Goal: Task Accomplishment & Management: Complete application form

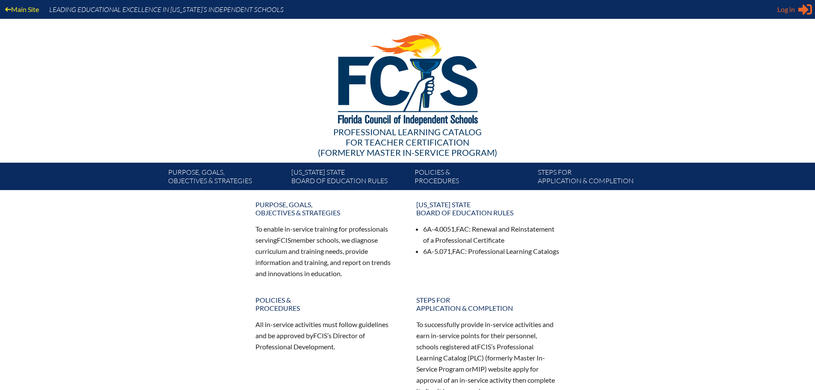
type input "[EMAIL_ADDRESS][DOMAIN_NAME]"
click at [785, 14] on span "Log in" at bounding box center [786, 9] width 18 height 10
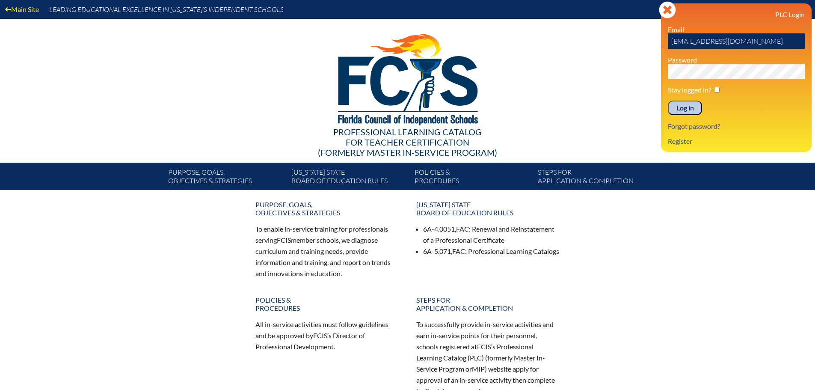
click at [692, 108] on input "Log in" at bounding box center [685, 108] width 34 height 15
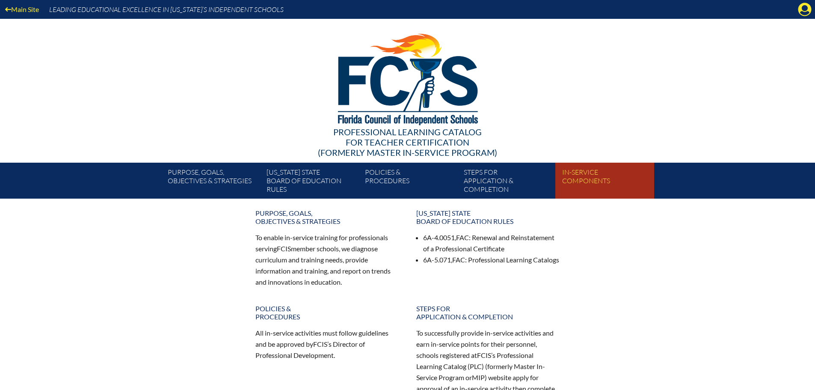
click at [588, 179] on link "In-service components" at bounding box center [608, 182] width 98 height 33
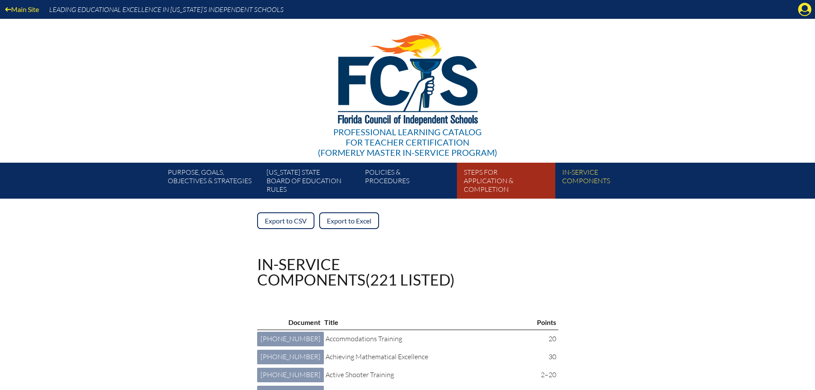
click at [480, 183] on link "Steps for application & completion" at bounding box center [509, 182] width 98 height 33
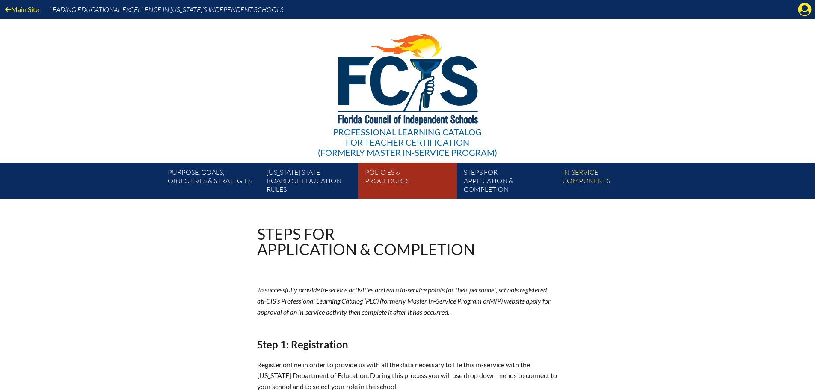
click at [386, 169] on link "Policies & Procedures" at bounding box center [410, 182] width 98 height 33
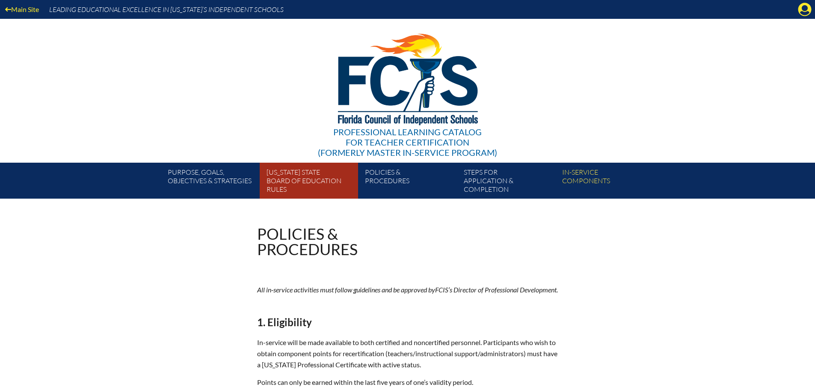
click at [278, 181] on link "Florida State Board of Education rules" at bounding box center [312, 182] width 98 height 33
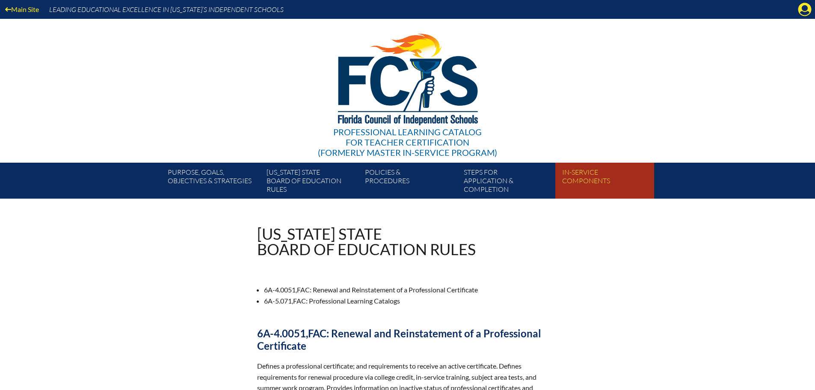
click at [584, 174] on link "In-service components" at bounding box center [608, 182] width 98 height 33
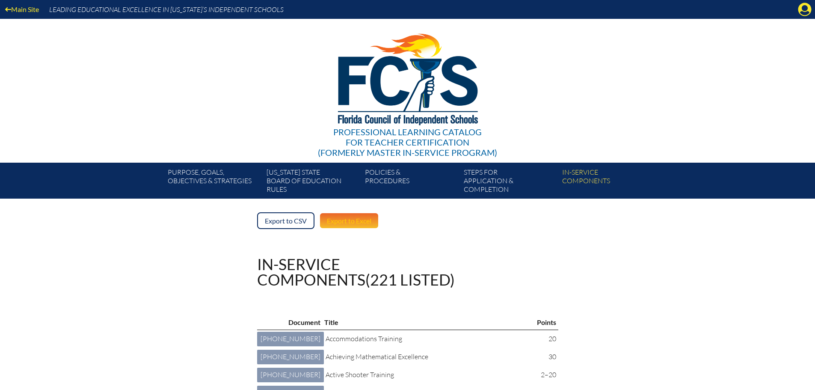
click at [365, 223] on link "Export to Excel" at bounding box center [349, 220] width 60 height 17
click at [802, 12] on icon "Manage account" at bounding box center [805, 10] width 14 height 14
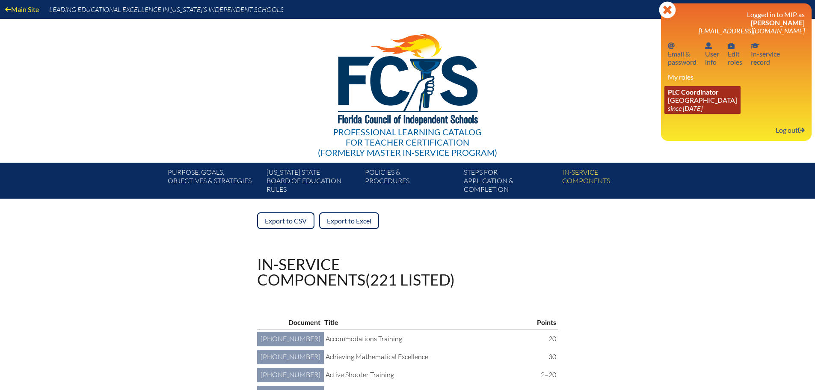
click at [687, 103] on link "PLC Coordinator Maclay School since 2024 Jun 3" at bounding box center [702, 100] width 76 height 28
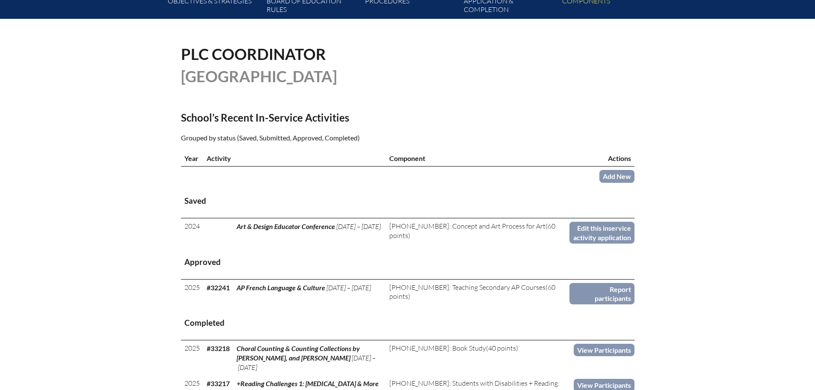
scroll to position [171, 0]
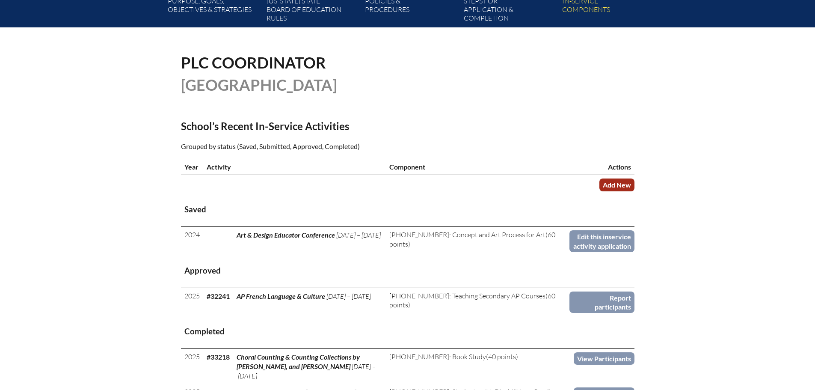
click at [627, 186] on link "Add New" at bounding box center [616, 184] width 35 height 12
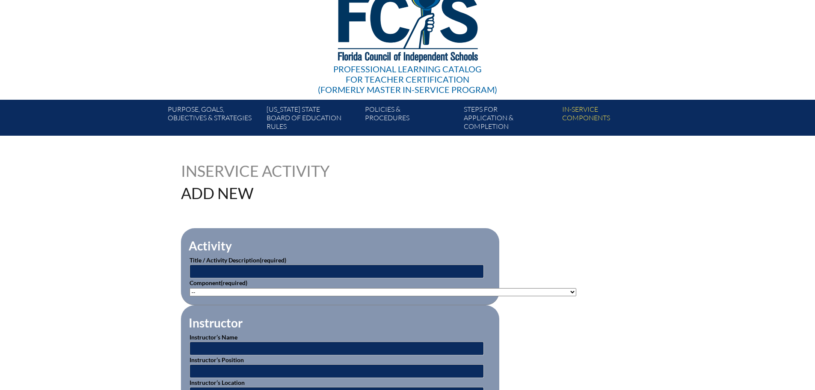
scroll to position [171, 0]
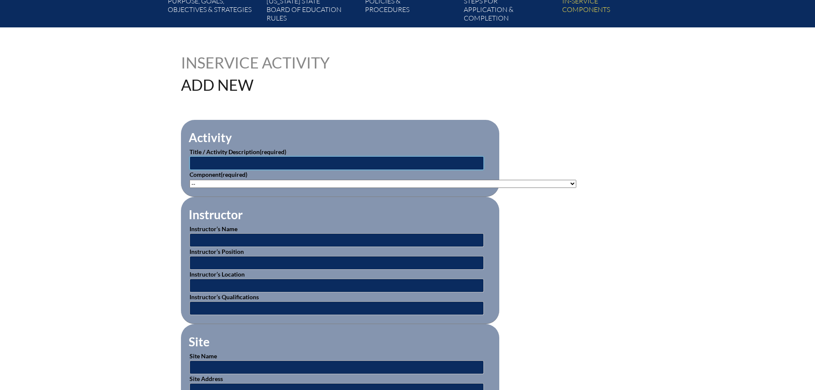
click at [256, 160] on input "text" at bounding box center [336, 163] width 294 height 14
type input "Pre-Planning (For New & Returning Faculty)"
click at [359, 181] on select"]"] "-- 1-000-001: Appropriate Art Activities 1-000-002: Concept and Art Process for…" at bounding box center [382, 184] width 387 height 8
select select"]"] "76025"
click at [189, 180] on select"]"] "-- 1-000-001: Appropriate Art Activities 1-000-002: Concept and Art Process for…" at bounding box center [382, 184] width 387 height 8
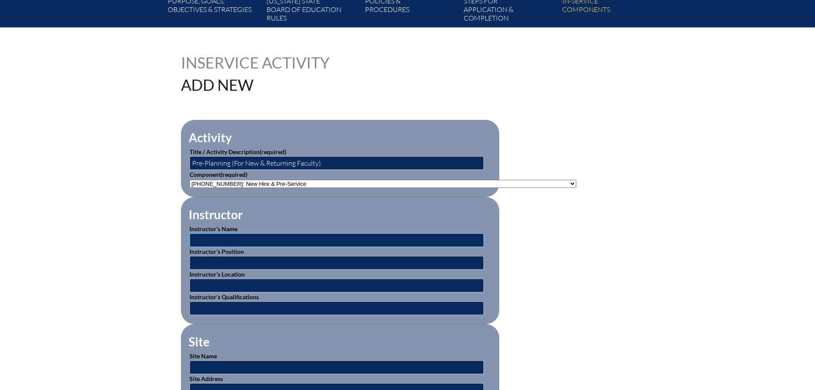
click at [247, 240] on input "text" at bounding box center [336, 240] width 294 height 14
type input "Various Maclay Administrators and Teachers"
click at [244, 259] on input "text" at bounding box center [336, 263] width 294 height 14
click at [258, 259] on input "Admin or Core Subject Teacher" at bounding box center [336, 263] width 294 height 14
type input "Admin or Teacher"
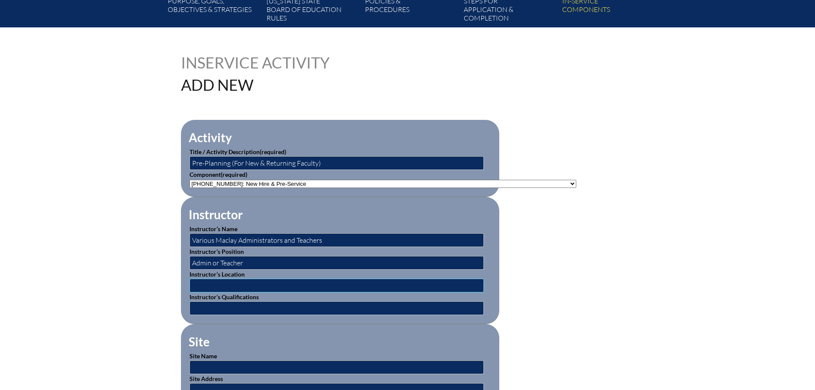
click at [274, 281] on input "text" at bounding box center [336, 285] width 294 height 14
type input "[GEOGRAPHIC_DATA]"
click at [263, 304] on input "text" at bounding box center [336, 308] width 294 height 14
type input "Maclay Admin or Teacher"
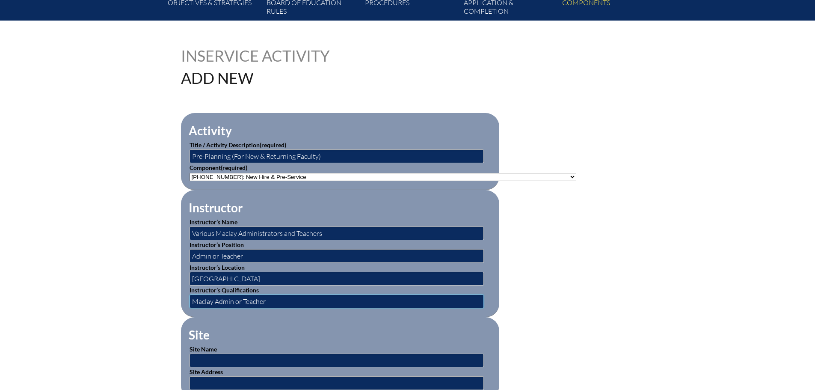
scroll to position [342, 0]
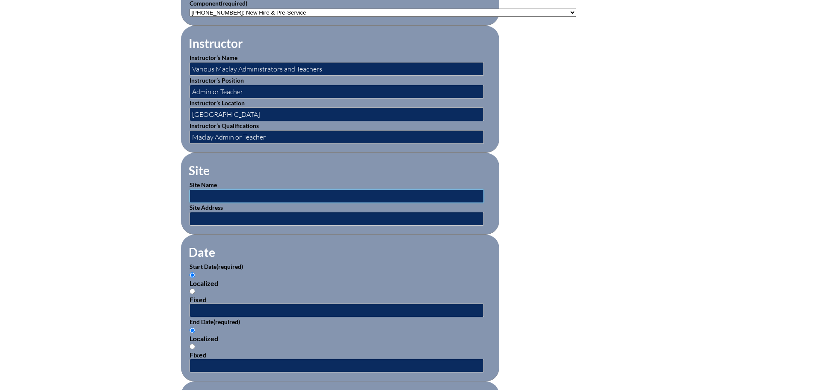
click at [246, 190] on input "text" at bounding box center [336, 196] width 294 height 14
type input "[GEOGRAPHIC_DATA]"
click at [241, 217] on input "text" at bounding box center [336, 219] width 294 height 14
type input "Tallahassee, FL"
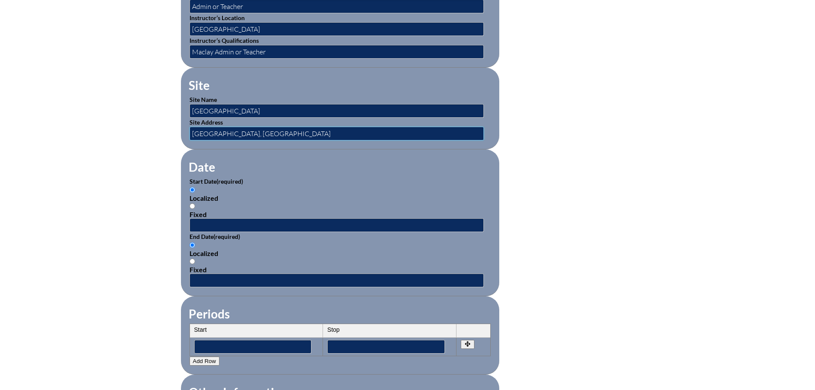
scroll to position [428, 0]
click at [249, 218] on input "text" at bounding box center [336, 225] width 294 height 14
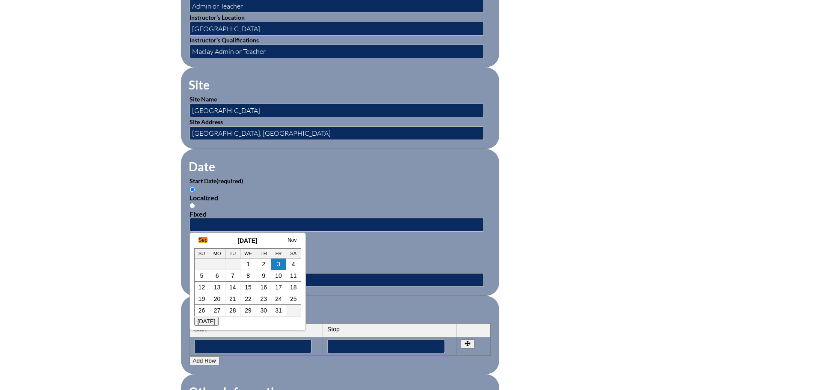
click at [201, 239] on link "Sep" at bounding box center [202, 240] width 9 height 6
click at [197, 241] on link "Aug" at bounding box center [194, 240] width 9 height 6
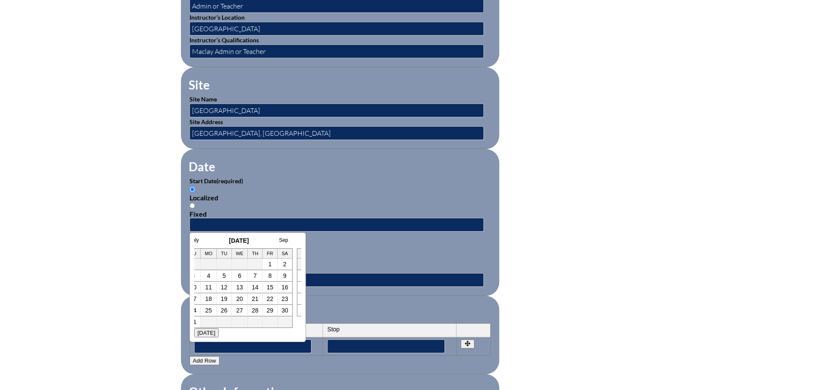
scroll to position [0, 17]
click at [195, 241] on h3 "August 2025" at bounding box center [230, 240] width 107 height 7
click at [202, 240] on link "July" at bounding box center [202, 240] width 9 height 6
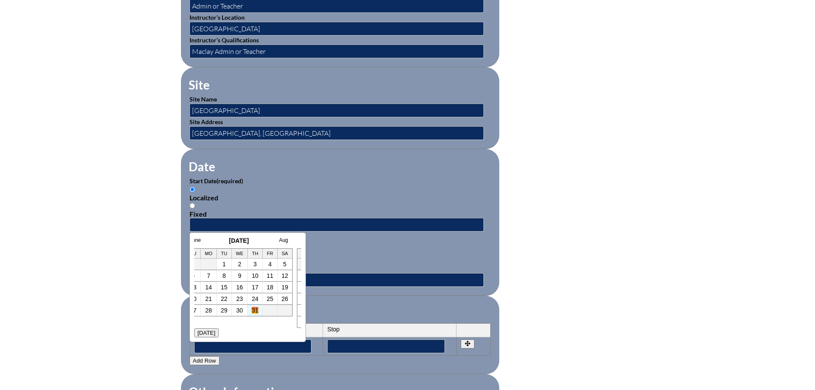
click at [255, 311] on link "31" at bounding box center [255, 310] width 7 height 7
type input "2025-07-31 9:55 AM"
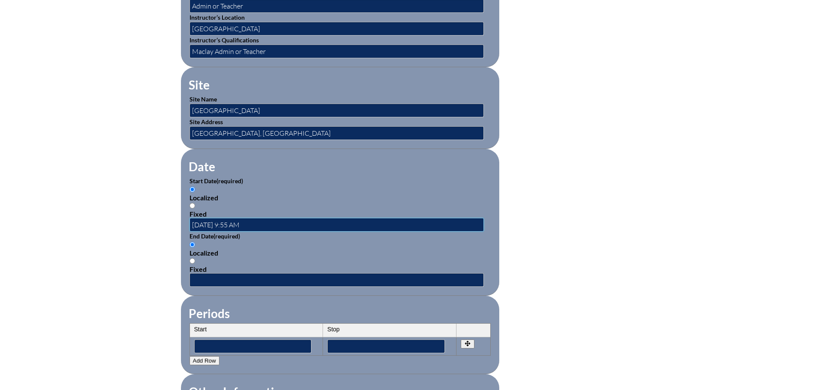
scroll to position [0, 0]
click at [240, 273] on input "text" at bounding box center [336, 280] width 294 height 14
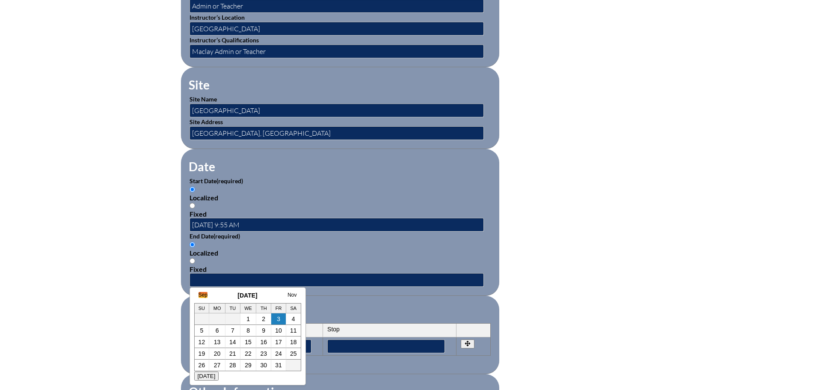
click at [202, 296] on link "Sep" at bounding box center [202, 295] width 9 height 6
click at [197, 296] on link "Aug" at bounding box center [194, 295] width 9 height 6
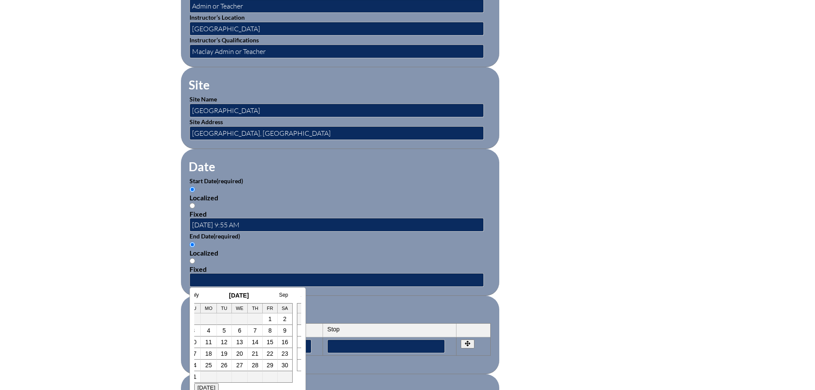
scroll to position [0, 17]
click at [213, 329] on td "5" at bounding box center [215, 331] width 15 height 12
click at [216, 331] on link "5" at bounding box center [215, 330] width 3 height 7
type input "2025-08-05 9:55 AM"
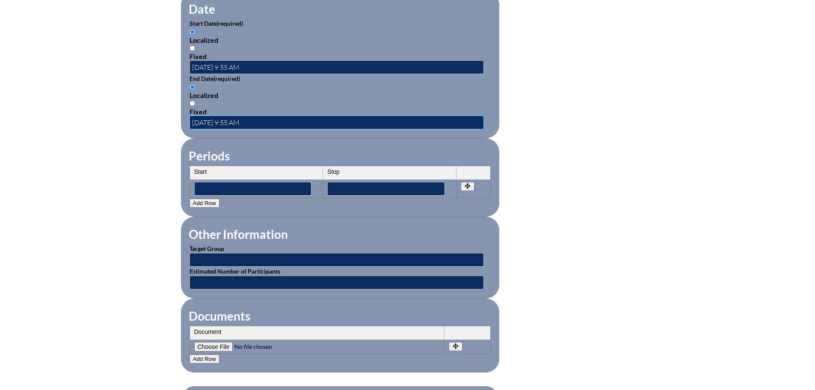
scroll to position [599, 0]
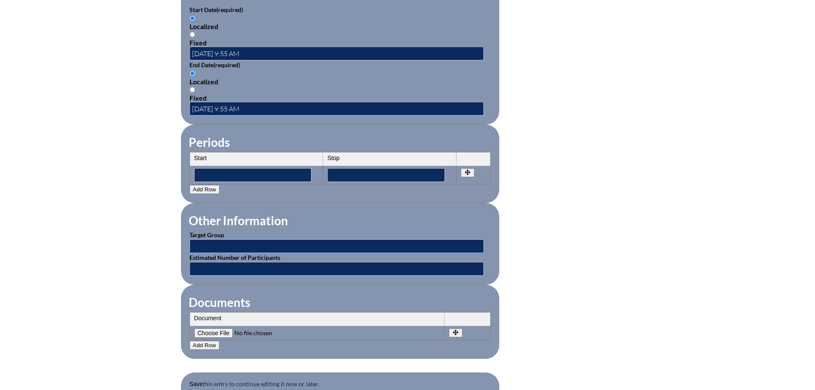
click at [251, 241] on input "text" at bounding box center [336, 246] width 294 height 14
type input "Maclay Faculty and Staff"
click at [261, 262] on input "text" at bounding box center [336, 269] width 294 height 14
type input "Entire Maclay Faculty and Staff"
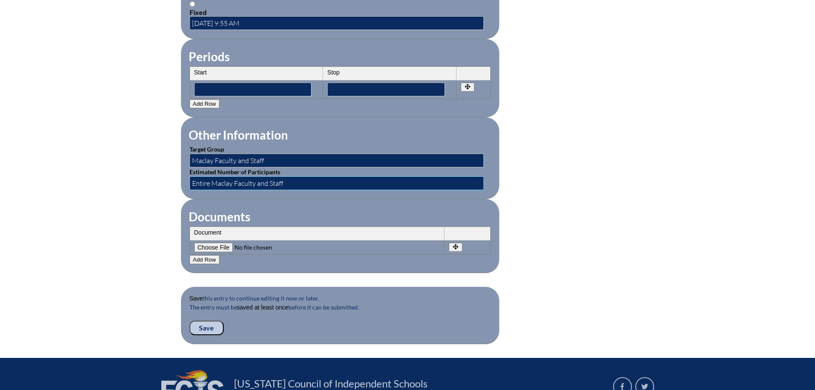
scroll to position [727, 0]
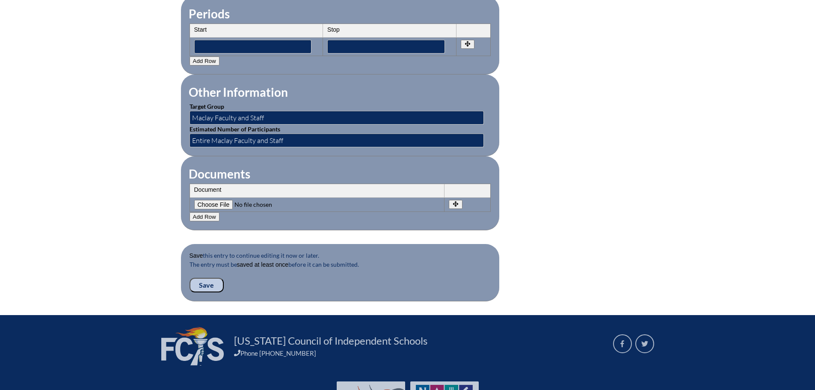
click at [222, 200] on input"] "file" at bounding box center [252, 204] width 116 height 9
type input"] "C:\fakepath\2025 New Teacher Orientation Agenda 2.pdf"
click at [210, 212] on button "Add Row" at bounding box center [204, 216] width 30 height 9
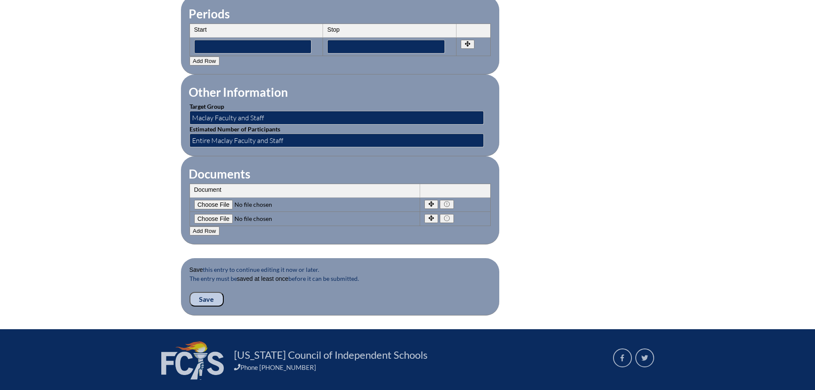
click at [210, 214] on input"] "file" at bounding box center [252, 218] width 116 height 9
type input"] "C:\fakepath\Pre-Planning Schedule.pdf"
click at [206, 295] on input "Save" at bounding box center [206, 299] width 34 height 15
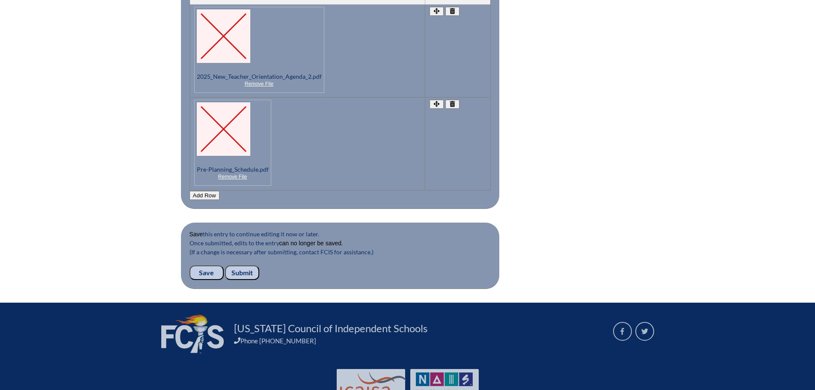
scroll to position [966, 0]
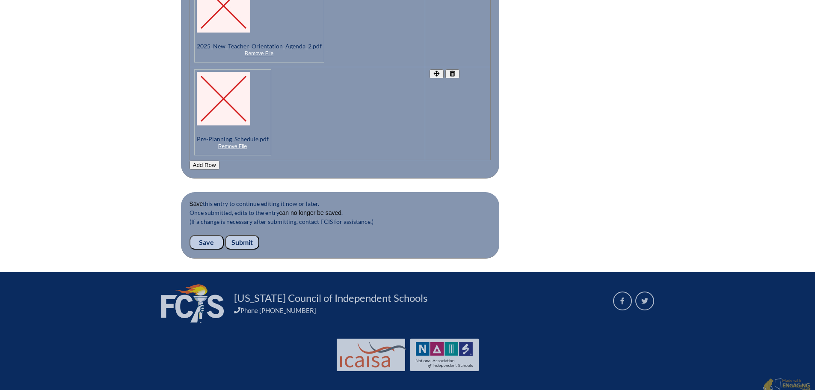
click at [241, 237] on input "Submit" at bounding box center [242, 242] width 34 height 15
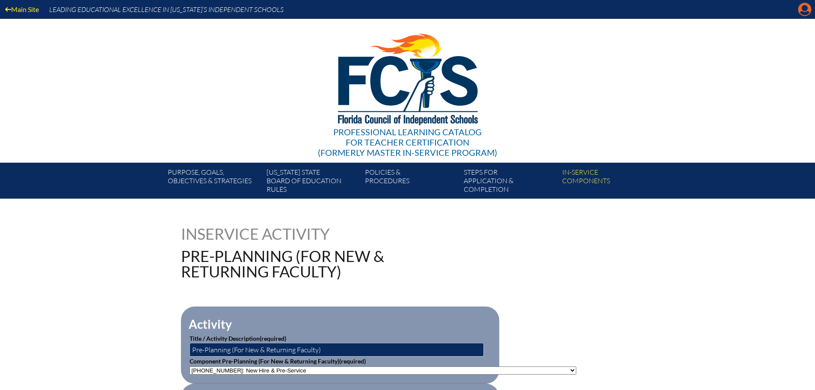
click at [805, 13] on icon "Manage account" at bounding box center [805, 10] width 14 height 14
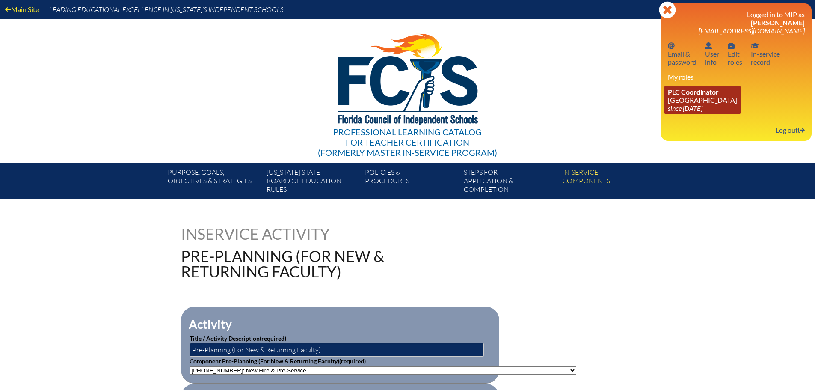
click at [702, 107] on icon "since [DATE]" at bounding box center [685, 108] width 35 height 8
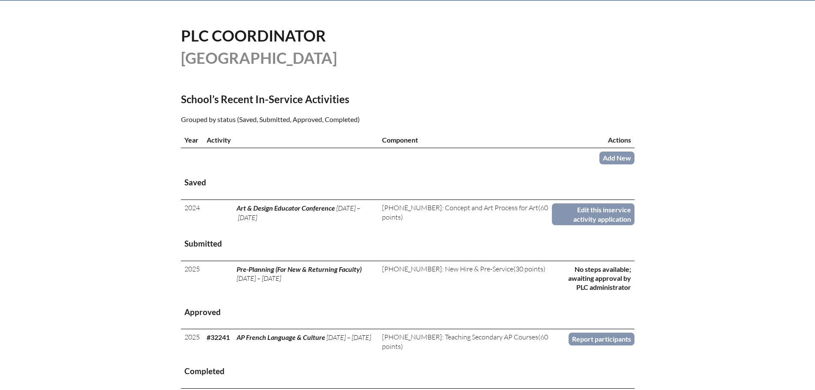
scroll to position [214, 0]
